Goal: Task Accomplishment & Management: Complete application form

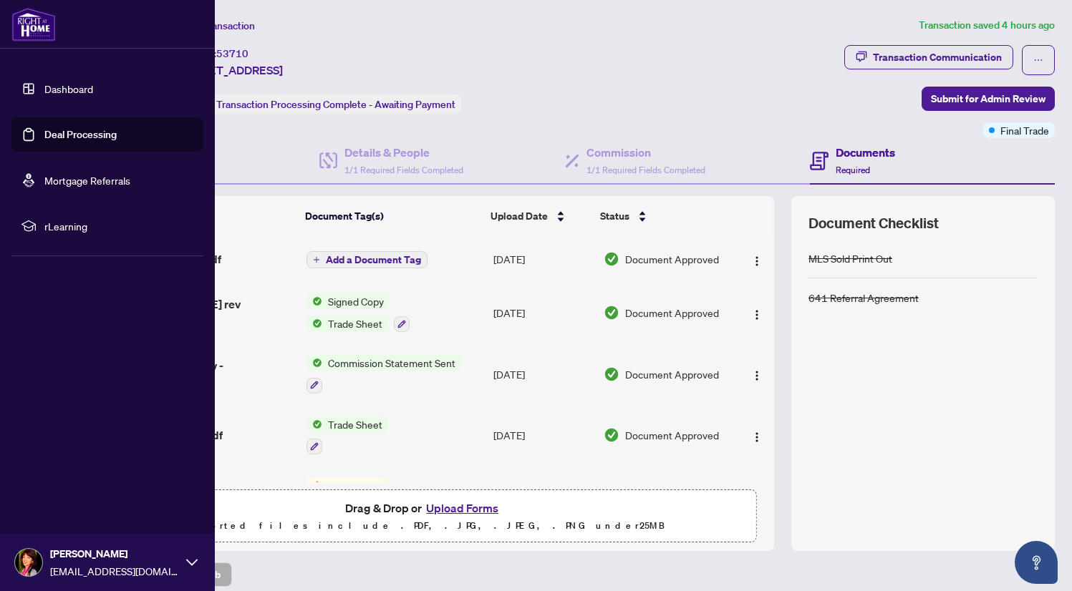
click at [51, 183] on link "Mortgage Referrals" at bounding box center [87, 180] width 86 height 13
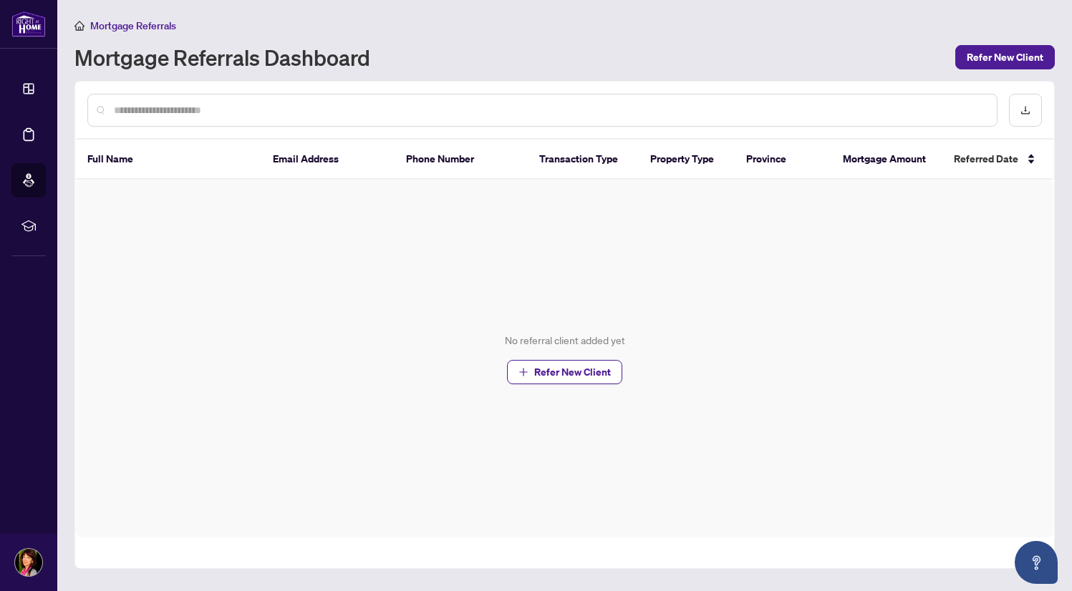
click at [128, 112] on input "text" at bounding box center [549, 110] width 871 height 16
click at [110, 153] on th "Full Name" at bounding box center [168, 160] width 185 height 40
click at [1021, 56] on span "Refer New Client" at bounding box center [1005, 57] width 77 height 23
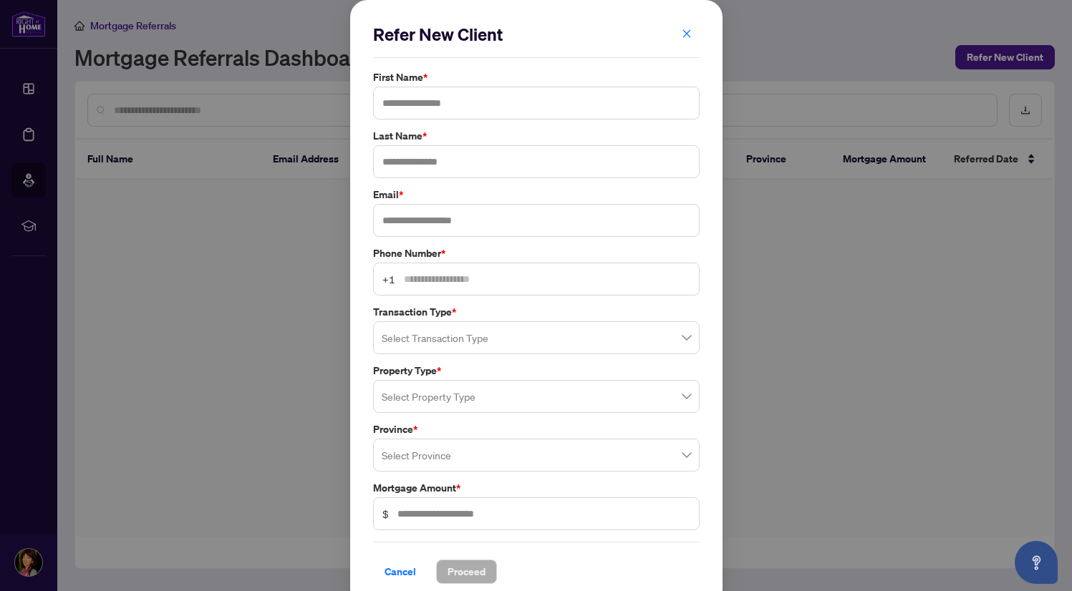
scroll to position [10, 0]
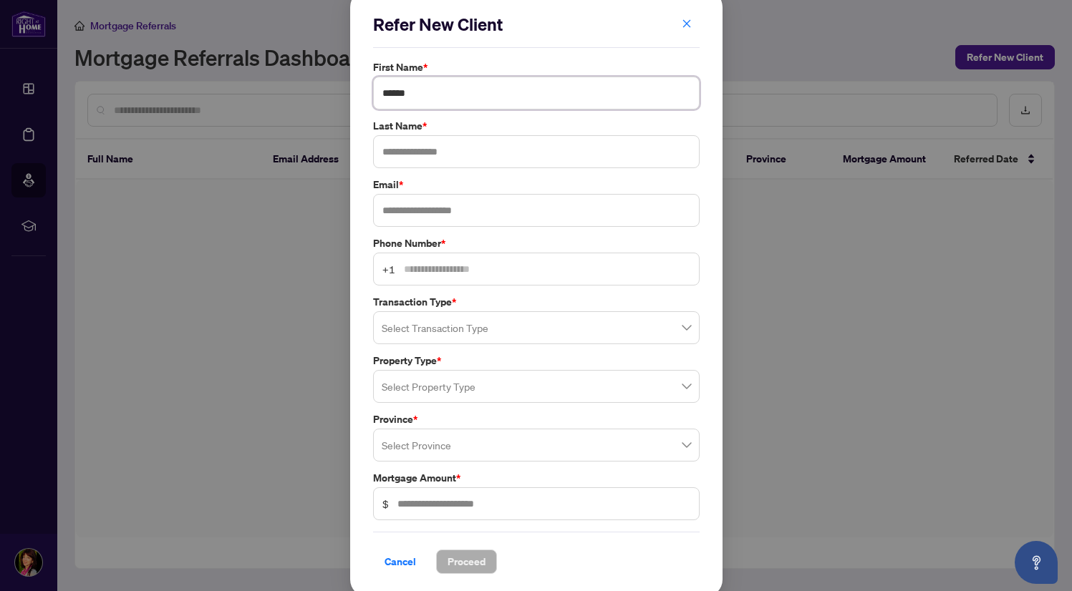
type input "******"
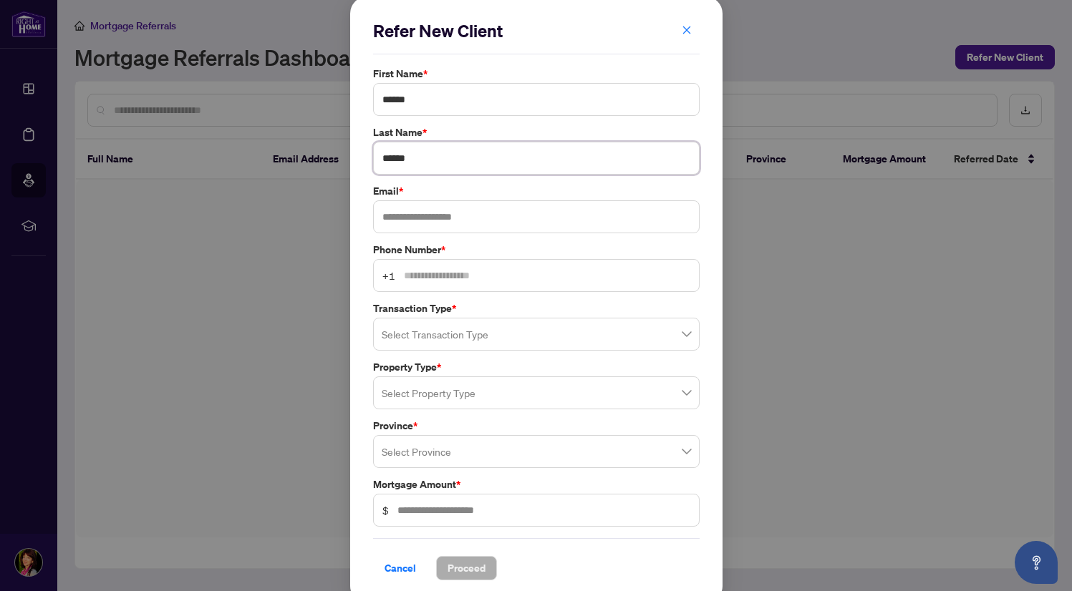
scroll to position [0, 0]
type input "******"
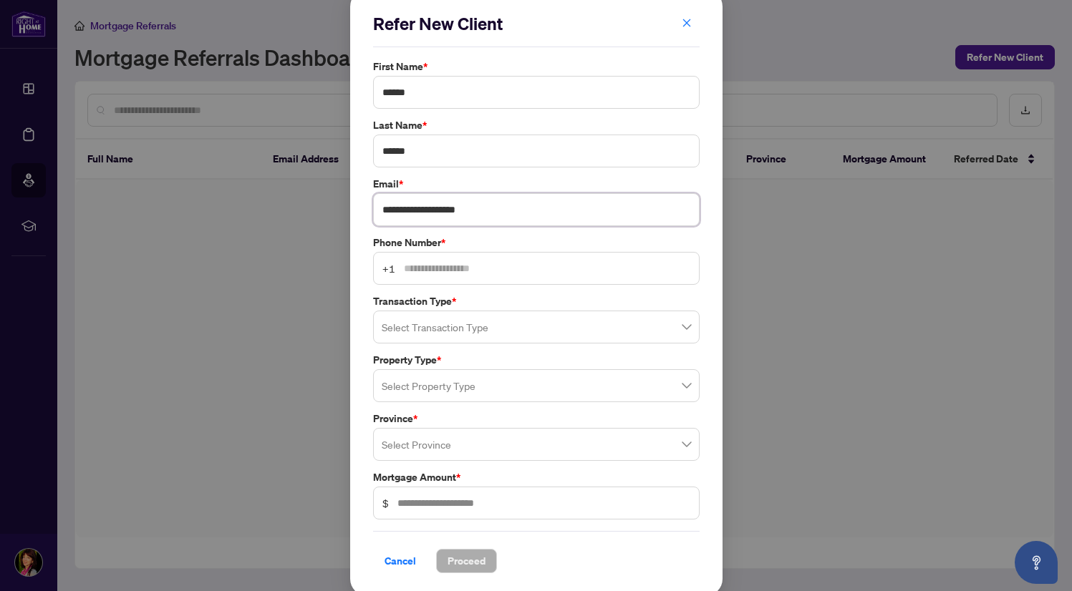
scroll to position [10, 0]
type input "**********"
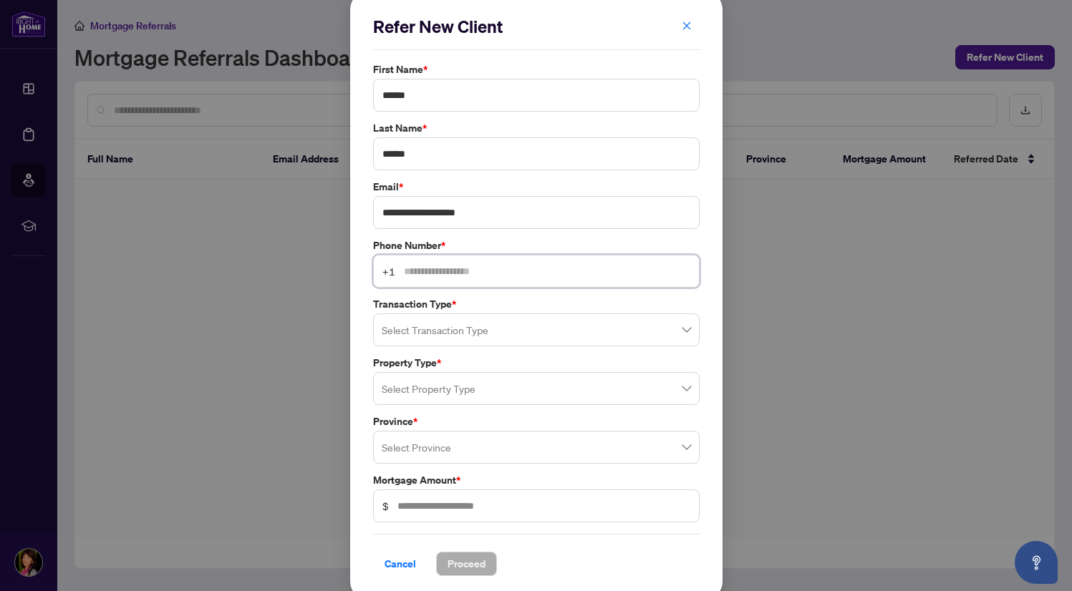
scroll to position [0, 0]
type input "**********"
click at [400, 322] on input "search" at bounding box center [530, 332] width 296 height 32
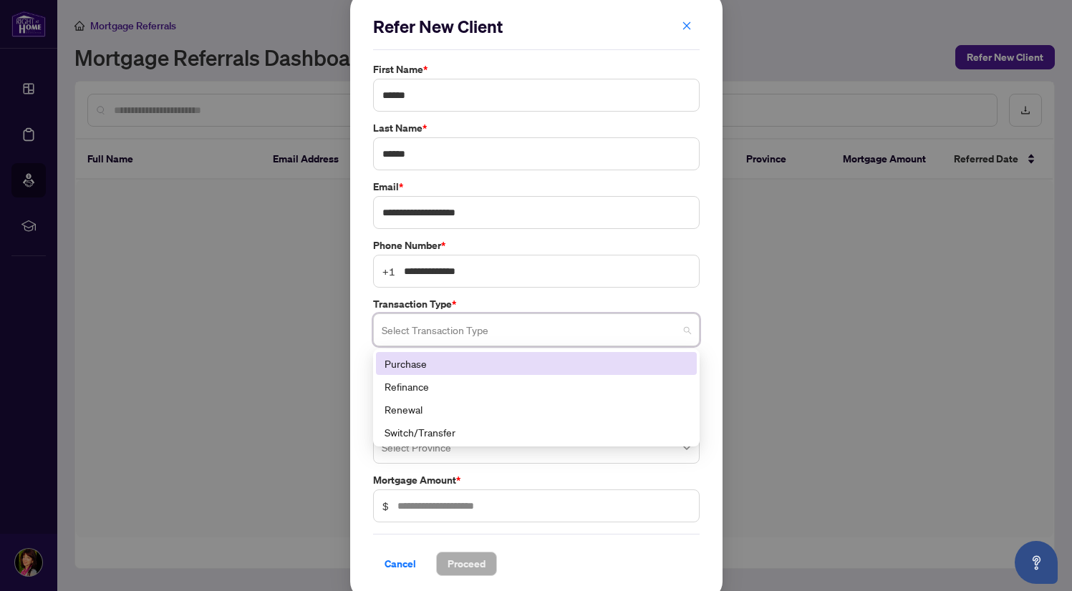
click at [417, 362] on div "Purchase" at bounding box center [537, 364] width 304 height 16
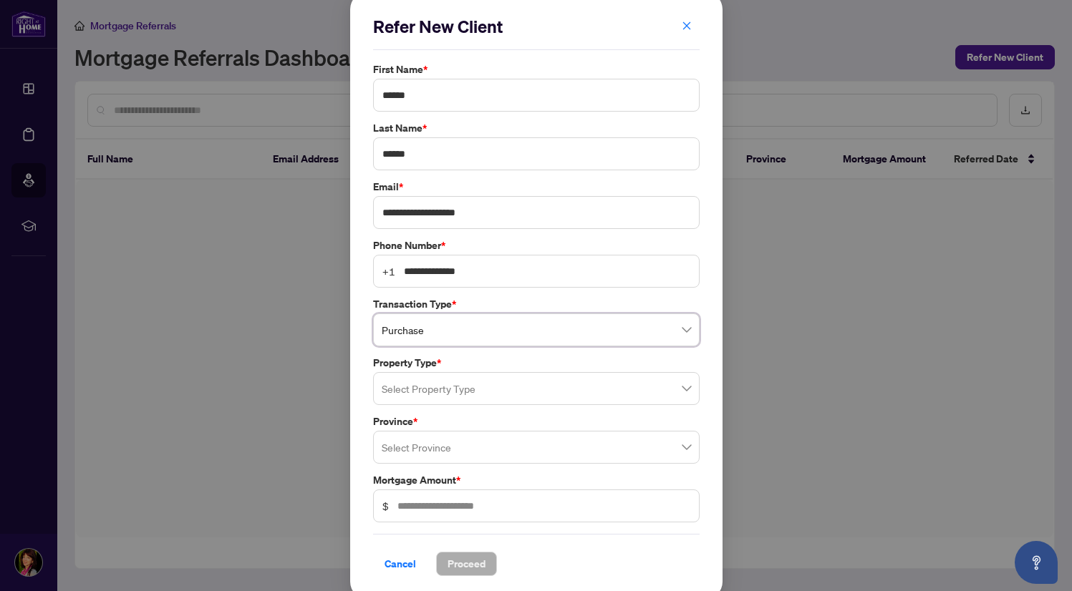
click at [446, 388] on input "search" at bounding box center [530, 391] width 296 height 32
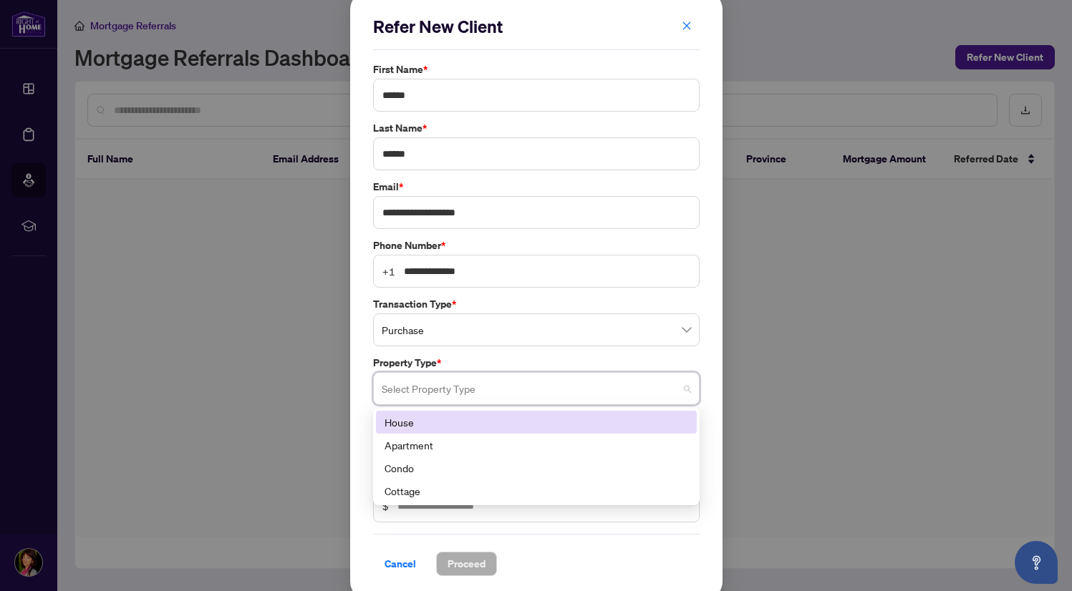
drag, startPoint x: 422, startPoint y: 423, endPoint x: 431, endPoint y: 419, distance: 9.6
click at [422, 423] on div "House" at bounding box center [537, 423] width 304 height 16
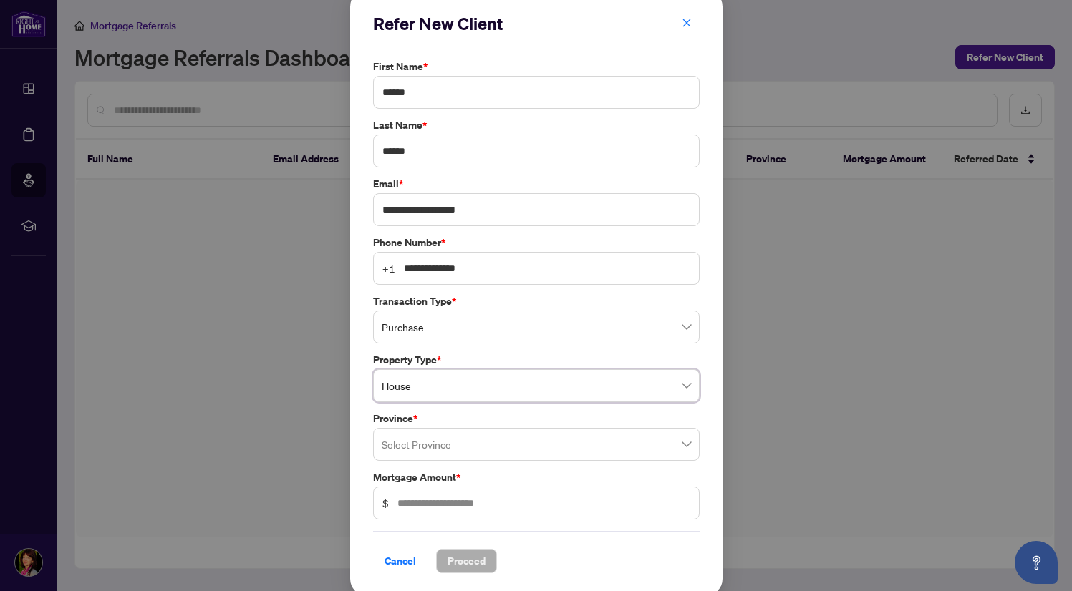
scroll to position [10, 0]
click at [439, 443] on input "search" at bounding box center [530, 448] width 296 height 32
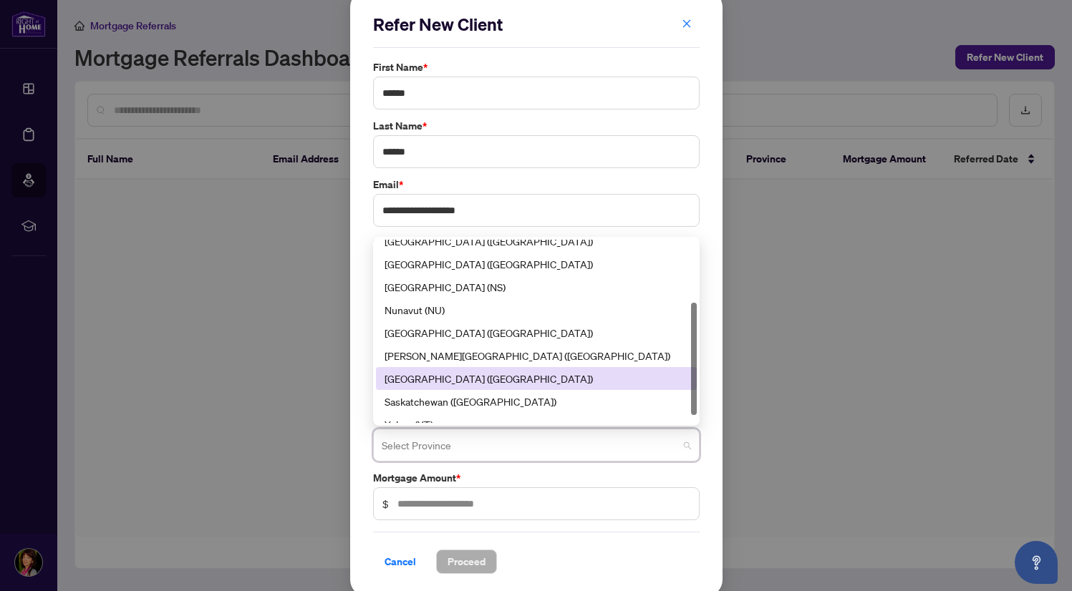
scroll to position [102, 0]
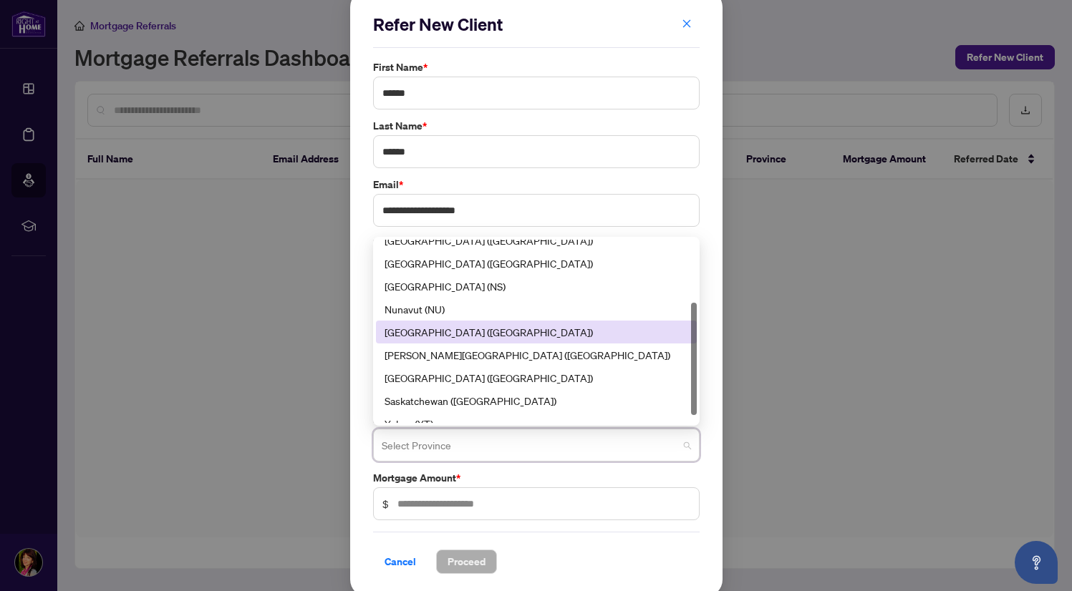
click at [424, 326] on div "[GEOGRAPHIC_DATA] ([GEOGRAPHIC_DATA])" at bounding box center [537, 332] width 304 height 16
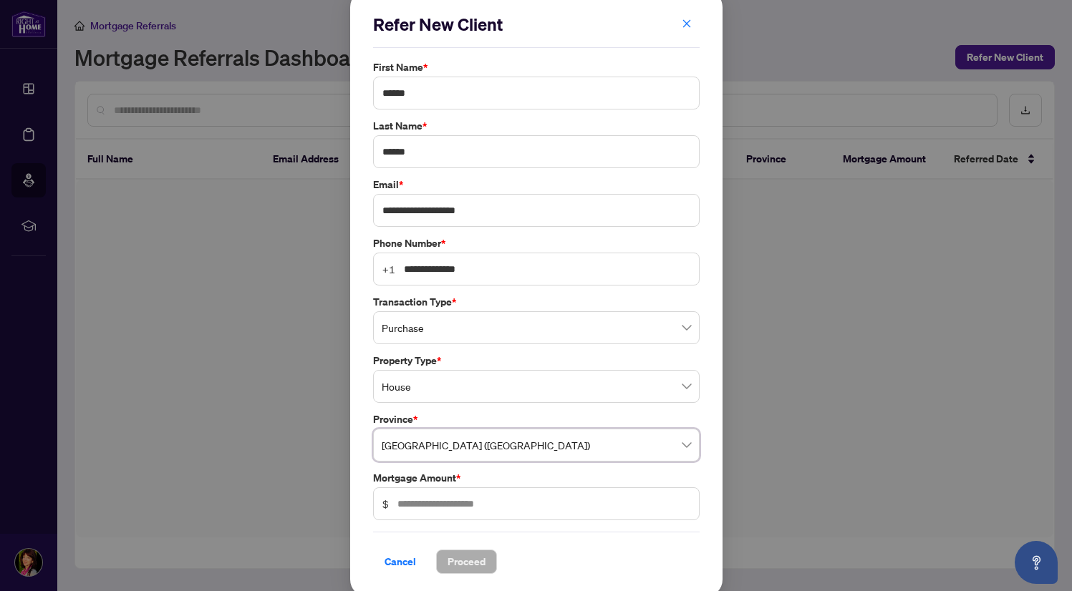
scroll to position [0, 0]
click at [415, 500] on input "text" at bounding box center [543, 504] width 293 height 16
type input "*******"
click at [448, 561] on span "Proceed" at bounding box center [467, 562] width 38 height 23
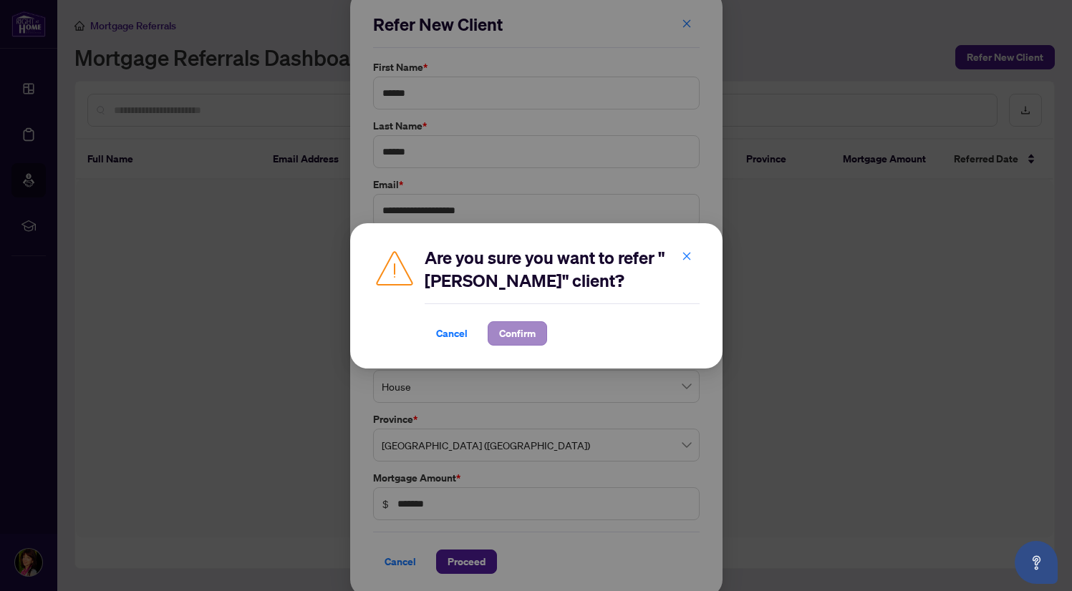
click at [530, 331] on span "Confirm" at bounding box center [517, 333] width 37 height 23
